Goal: Information Seeking & Learning: Learn about a topic

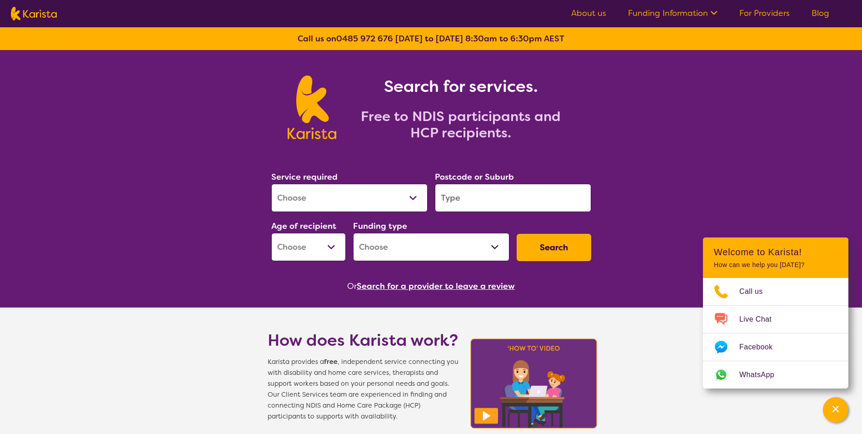
click at [415, 195] on select "Allied Health Assistant Assessment ([MEDICAL_DATA] or [MEDICAL_DATA]) Behaviour…" at bounding box center [349, 198] width 156 height 28
select select "NDIS Support Coordination"
click at [271, 184] on select "Allied Health Assistant Assessment ([MEDICAL_DATA] or [MEDICAL_DATA]) Behaviour…" at bounding box center [349, 198] width 156 height 28
click at [449, 195] on input "search" at bounding box center [513, 198] width 156 height 28
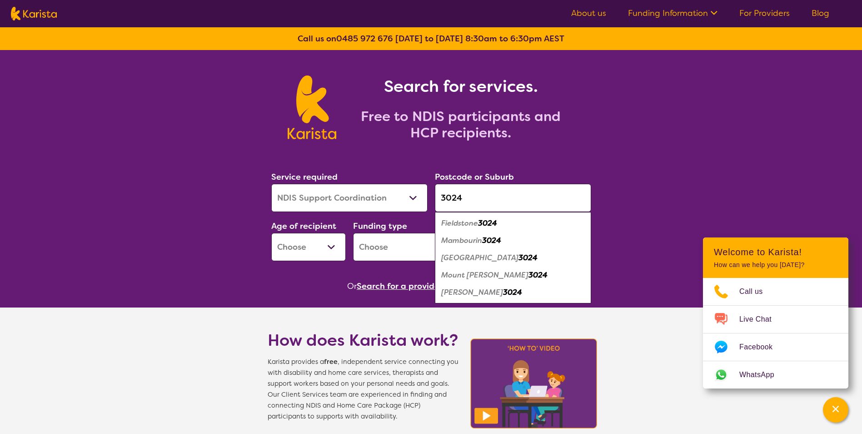
type input "3024"
click at [518, 254] on em "3024" at bounding box center [527, 258] width 19 height 10
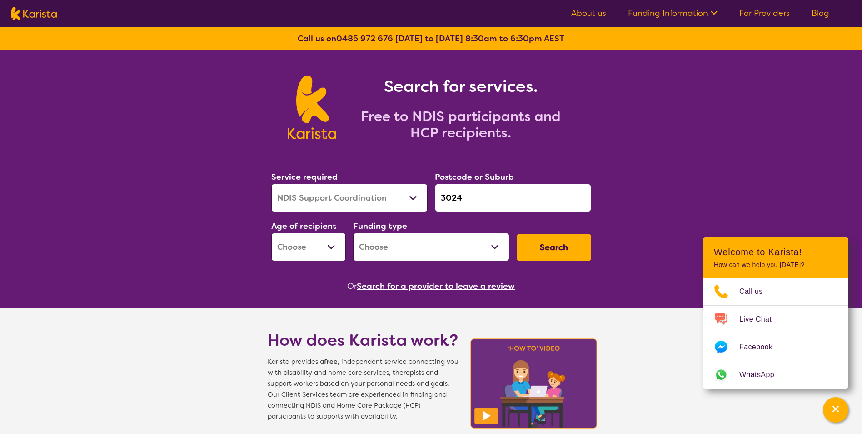
click at [329, 247] on select "Early Childhood - 0 to 9 Child - 10 to 11 Adolescent - 12 to 17 Adult - 18 to 6…" at bounding box center [308, 247] width 75 height 28
select select "EC"
click at [271, 233] on select "Early Childhood - 0 to 9 Child - 10 to 11 Adolescent - 12 to 17 Adult - 18 to 6…" at bounding box center [308, 247] width 75 height 28
click at [458, 254] on select "Home Care Package (HCP) National Disability Insurance Scheme (NDIS) I don't know" at bounding box center [431, 247] width 156 height 28
select select "NDIS"
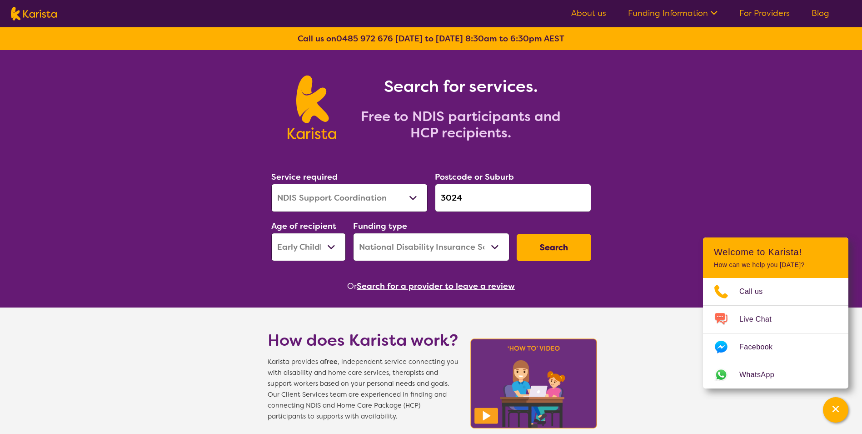
click at [353, 233] on select "Home Care Package (HCP) National Disability Insurance Scheme (NDIS) I don't know" at bounding box center [431, 247] width 156 height 28
click at [551, 248] on button "Search" at bounding box center [554, 247] width 75 height 27
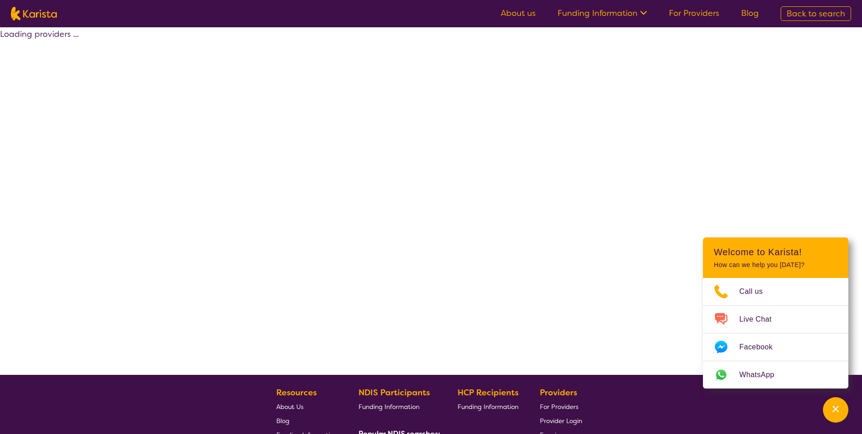
select select "by_score"
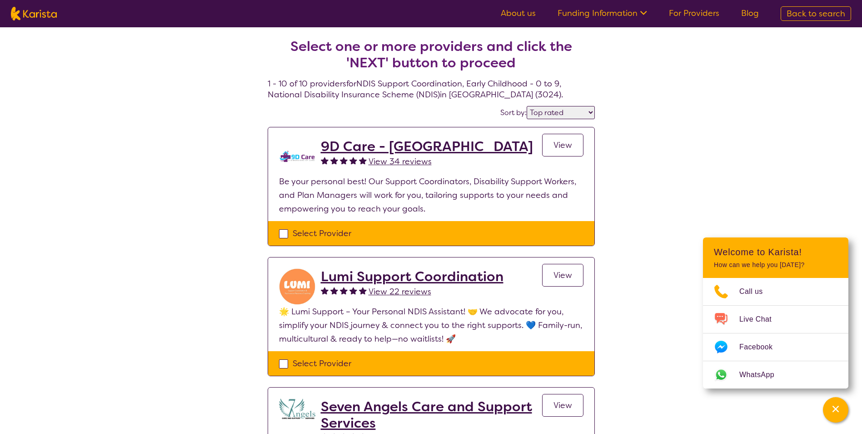
click at [523, 14] on link "About us" at bounding box center [518, 13] width 35 height 11
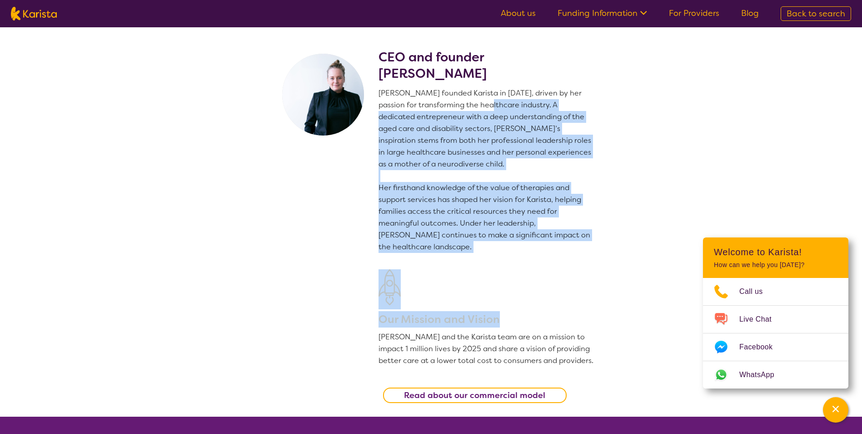
drag, startPoint x: 480, startPoint y: 107, endPoint x: 553, endPoint y: 325, distance: 229.6
click at [553, 325] on div "CEO and founder Danielle Bodinnar Danielle founded Karista in 2016, driven by h…" at bounding box center [487, 232] width 216 height 367
drag, startPoint x: 491, startPoint y: 72, endPoint x: 377, endPoint y: 77, distance: 114.1
click at [377, 77] on section "CEO and founder Danielle Bodinnar Danielle founded Karista in 2016, driven by h…" at bounding box center [431, 221] width 349 height 389
